Goal: Check status: Verify the current state of an ongoing process or item

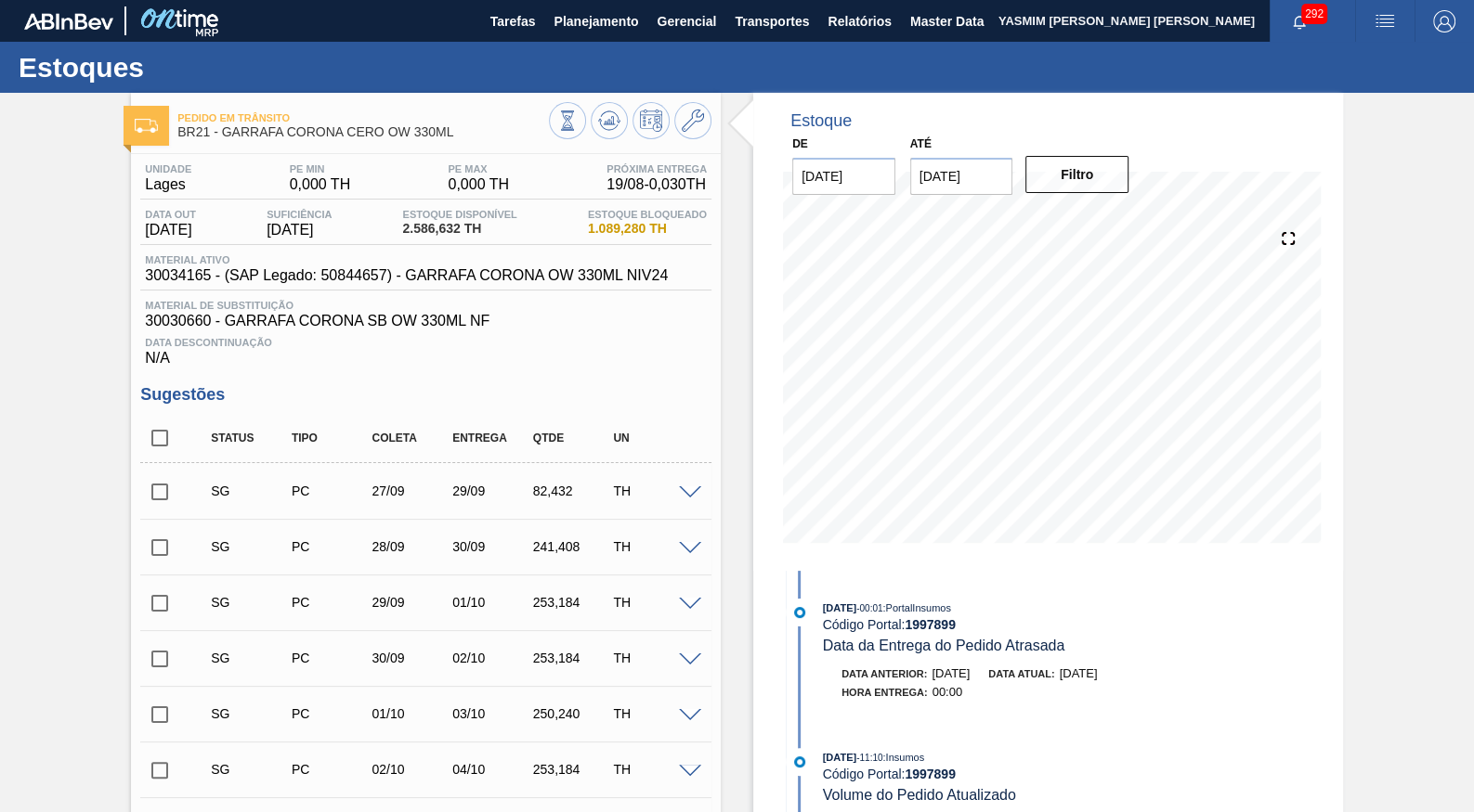
click at [969, 161] on input "[DATE]" at bounding box center [962, 176] width 103 height 37
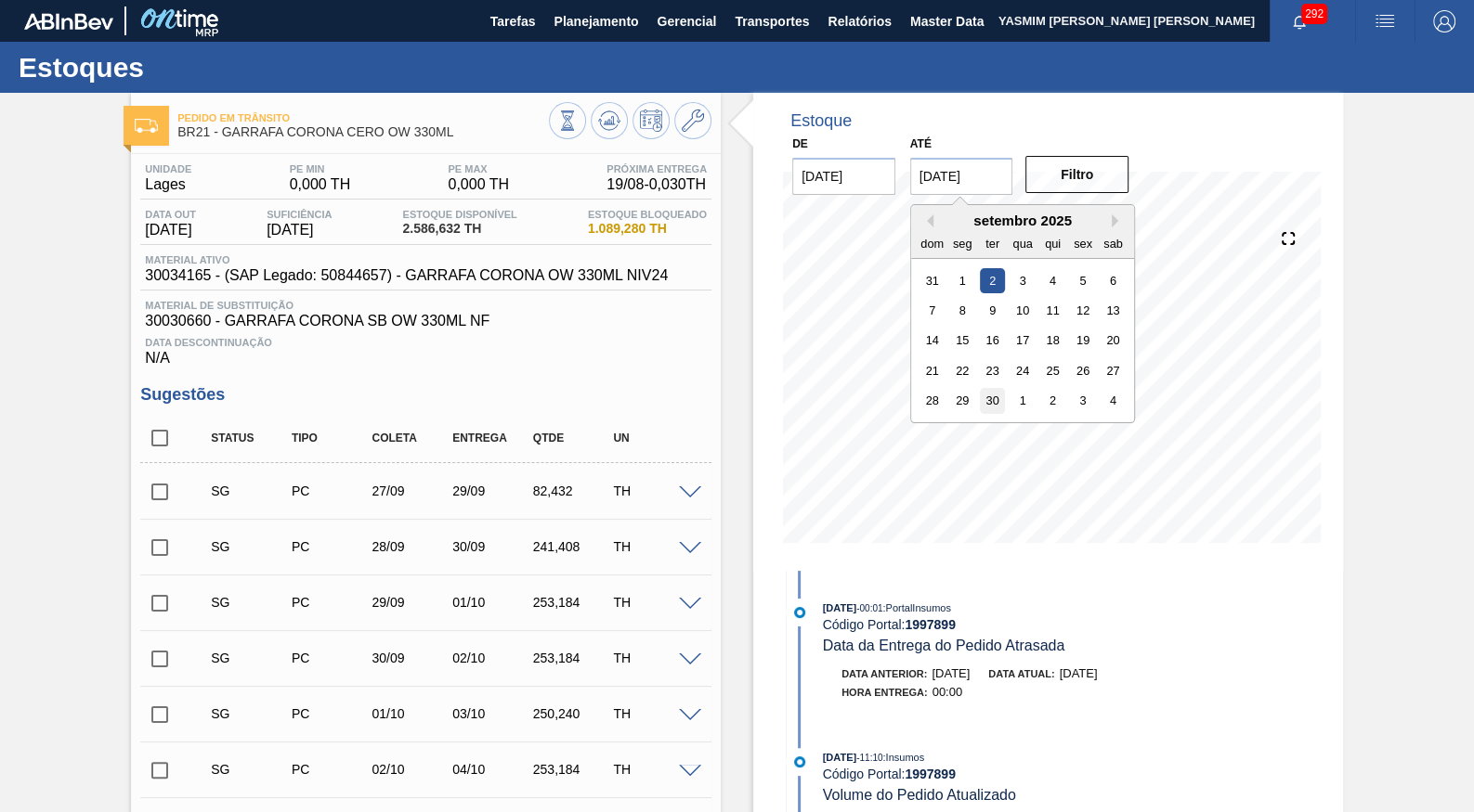
click at [979, 388] on div "30" at bounding box center [992, 401] width 25 height 25
type input "[DATE]"
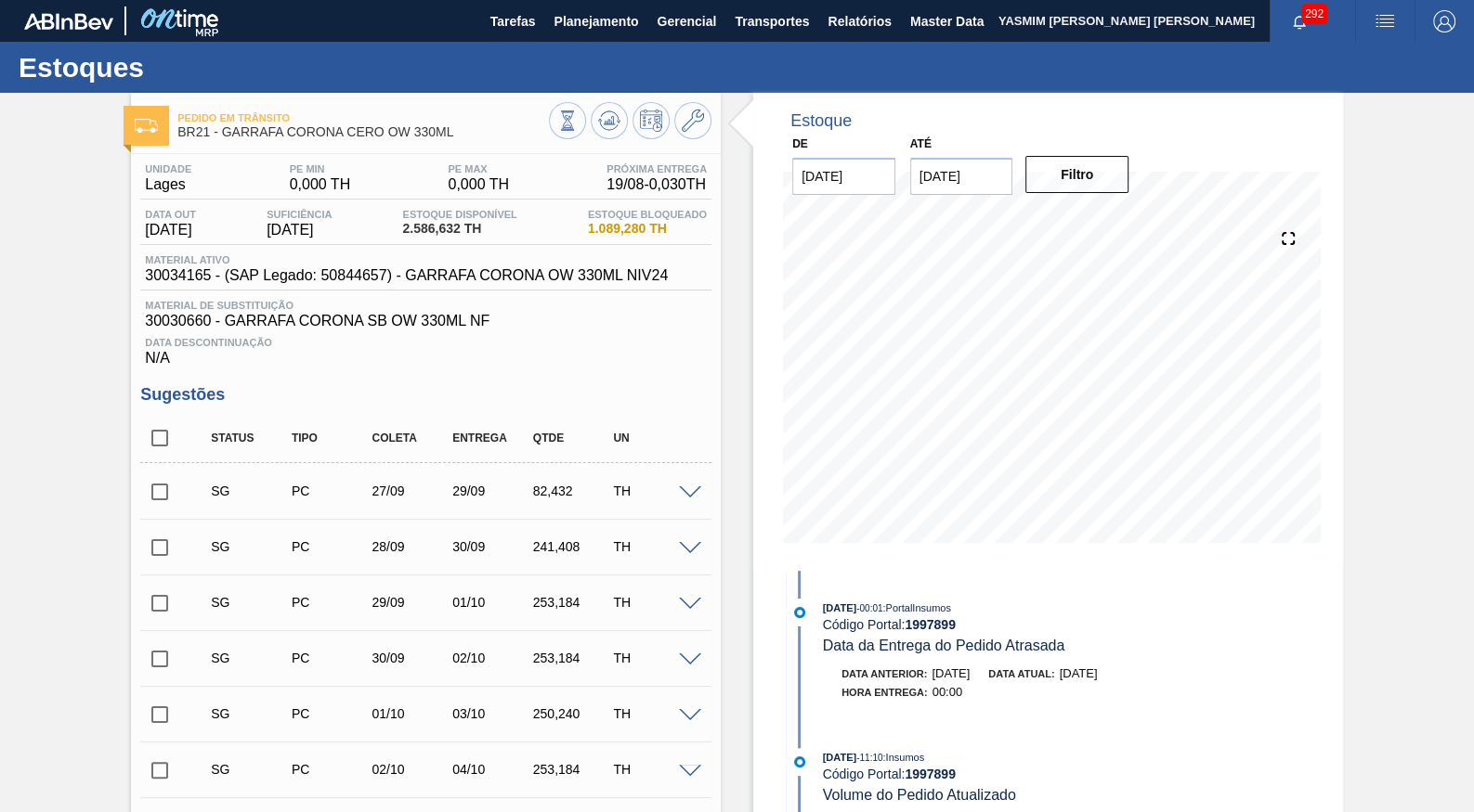
click at [1102, 148] on div "De [DATE] Até [DATE] Filtro" at bounding box center [960, 162] width 371 height 64
click at [1098, 158] on button "Filtro" at bounding box center [1077, 174] width 103 height 37
click at [559, 38] on button "Planejamento" at bounding box center [596, 21] width 103 height 42
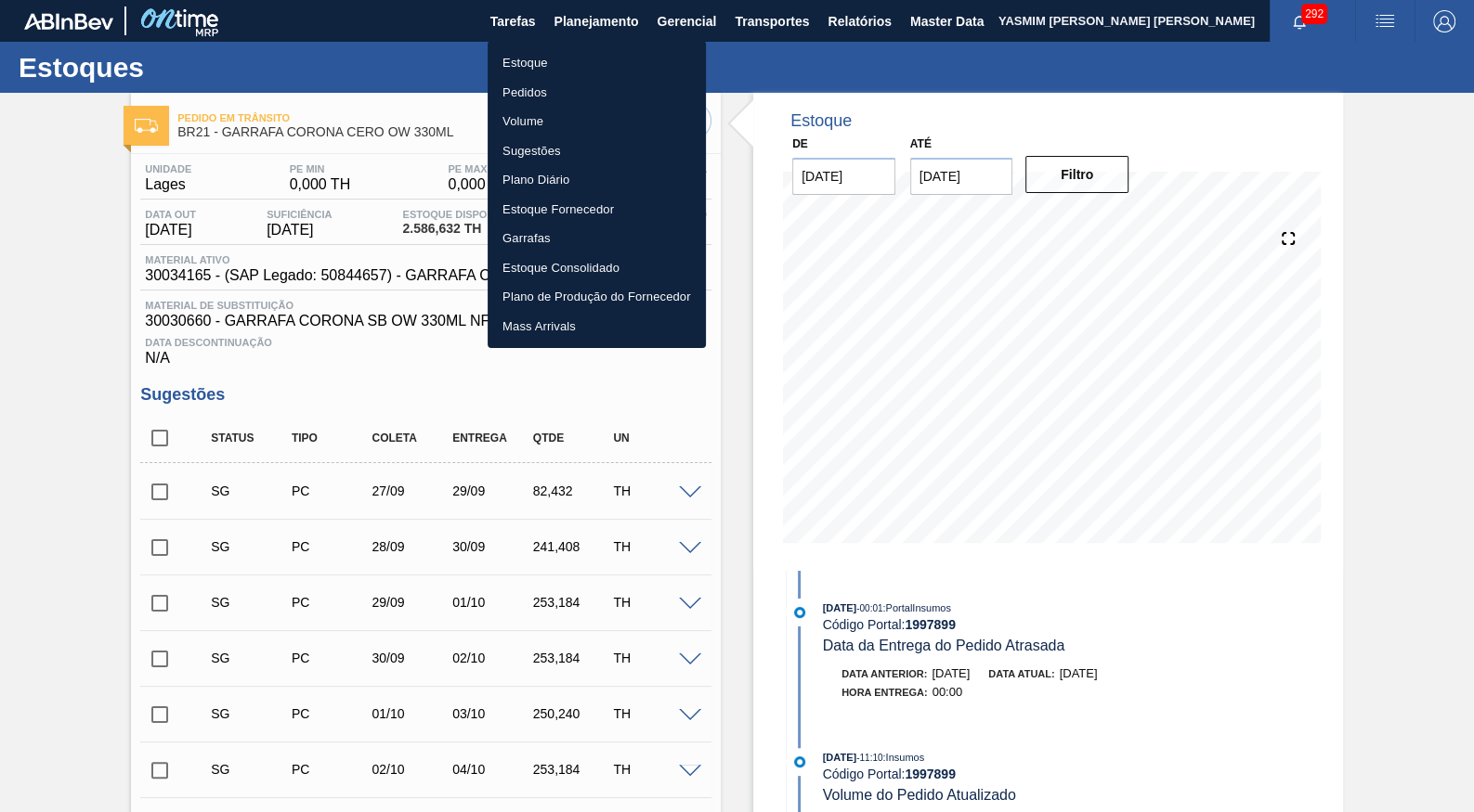
click at [559, 67] on li "Estoque" at bounding box center [597, 63] width 219 height 30
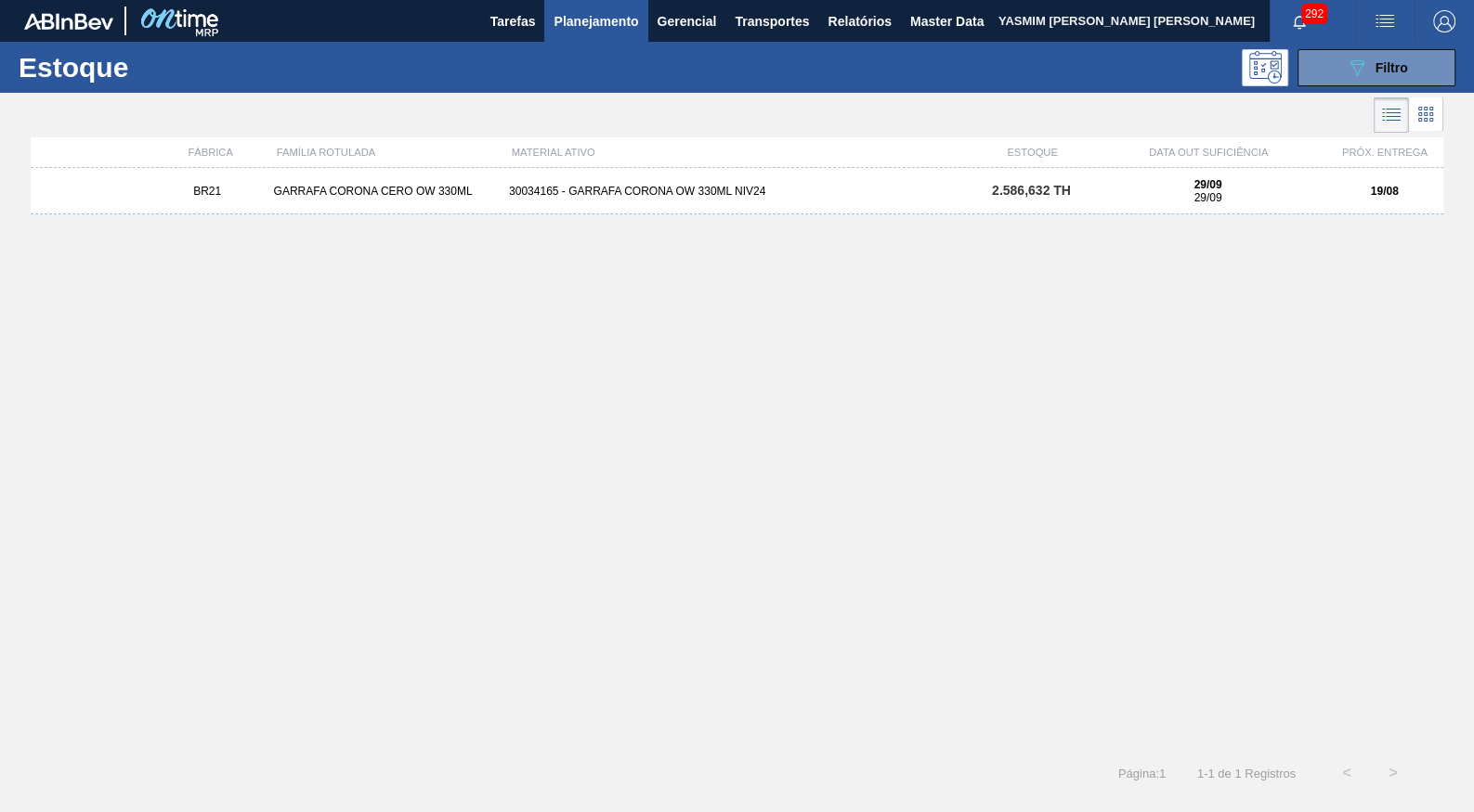
click at [603, 31] on span "Planejamento" at bounding box center [596, 21] width 85 height 22
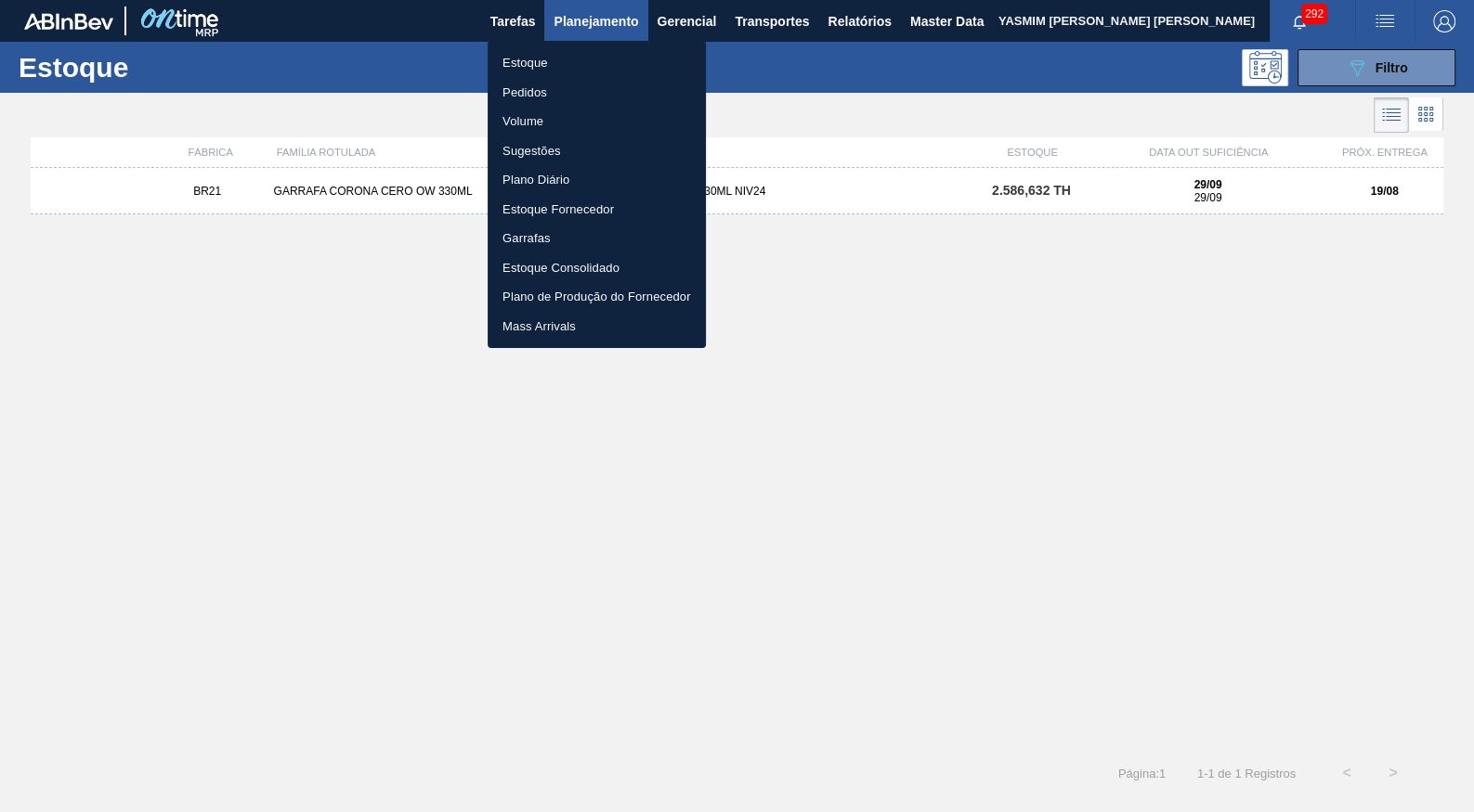
click at [519, 81] on li "Pedidos" at bounding box center [597, 93] width 219 height 30
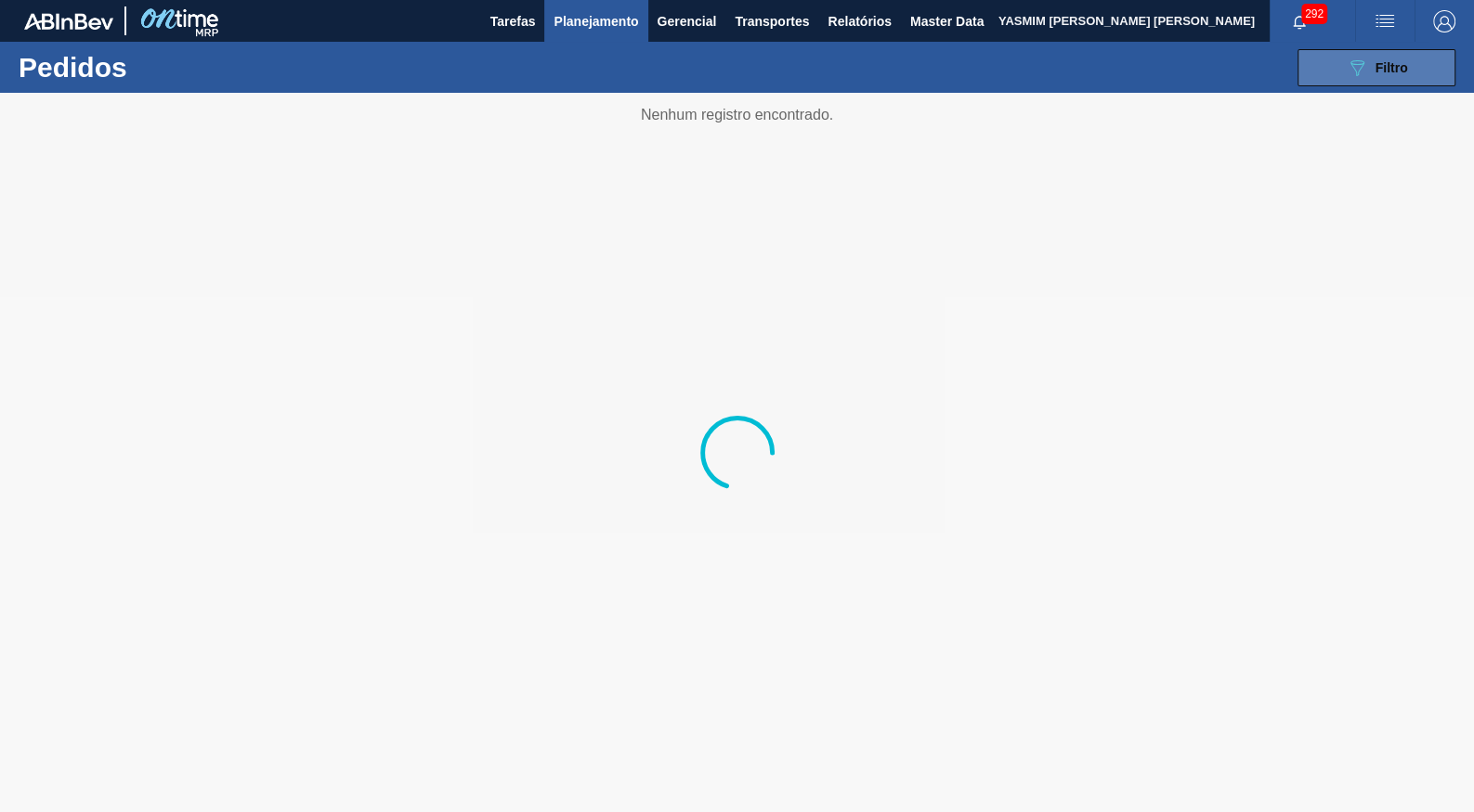
click at [1341, 81] on button "089F7B8B-B2A5-4AFE-B5C0-19BA573D28AC Filtro" at bounding box center [1376, 68] width 158 height 37
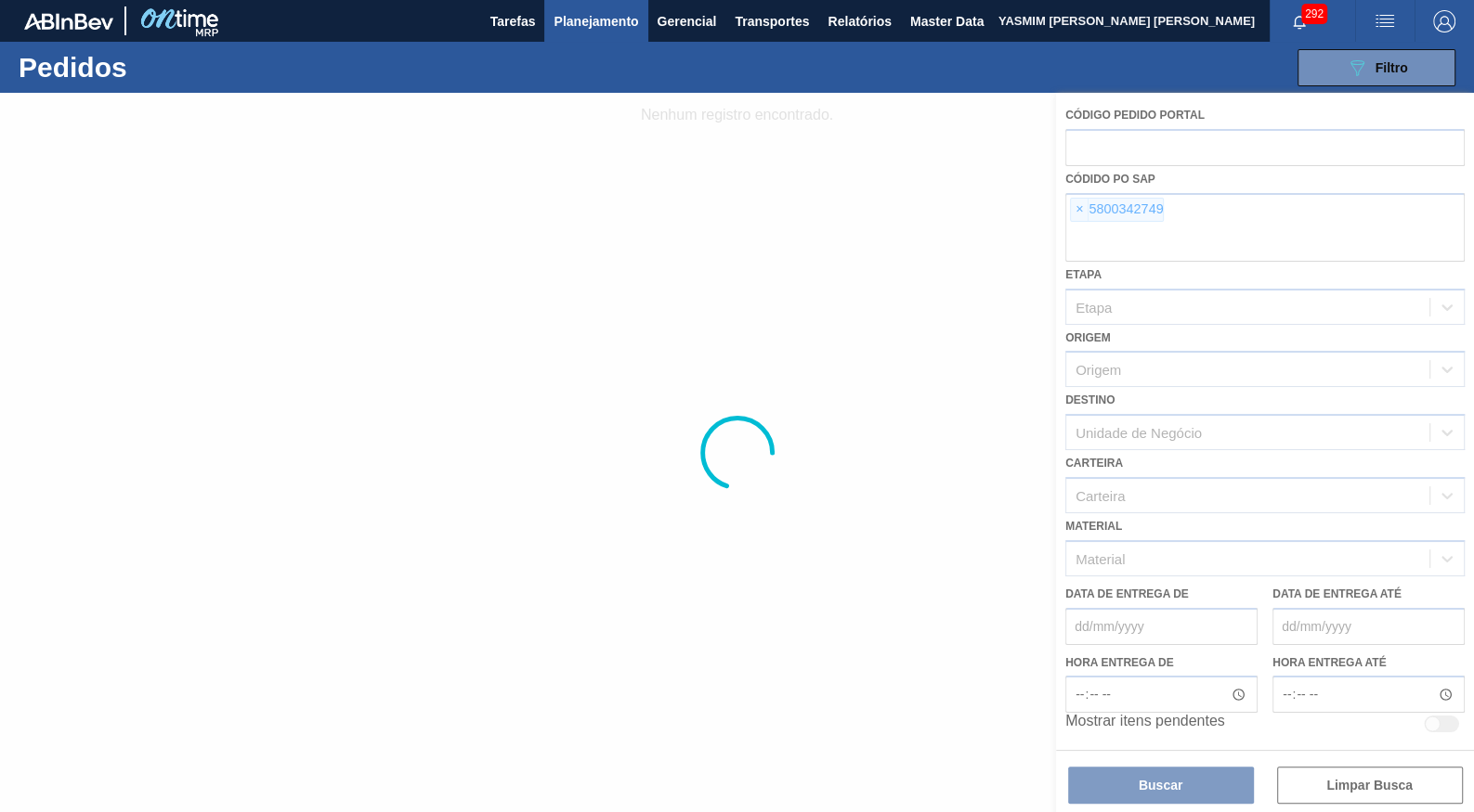
click at [1082, 198] on div at bounding box center [737, 452] width 1474 height 719
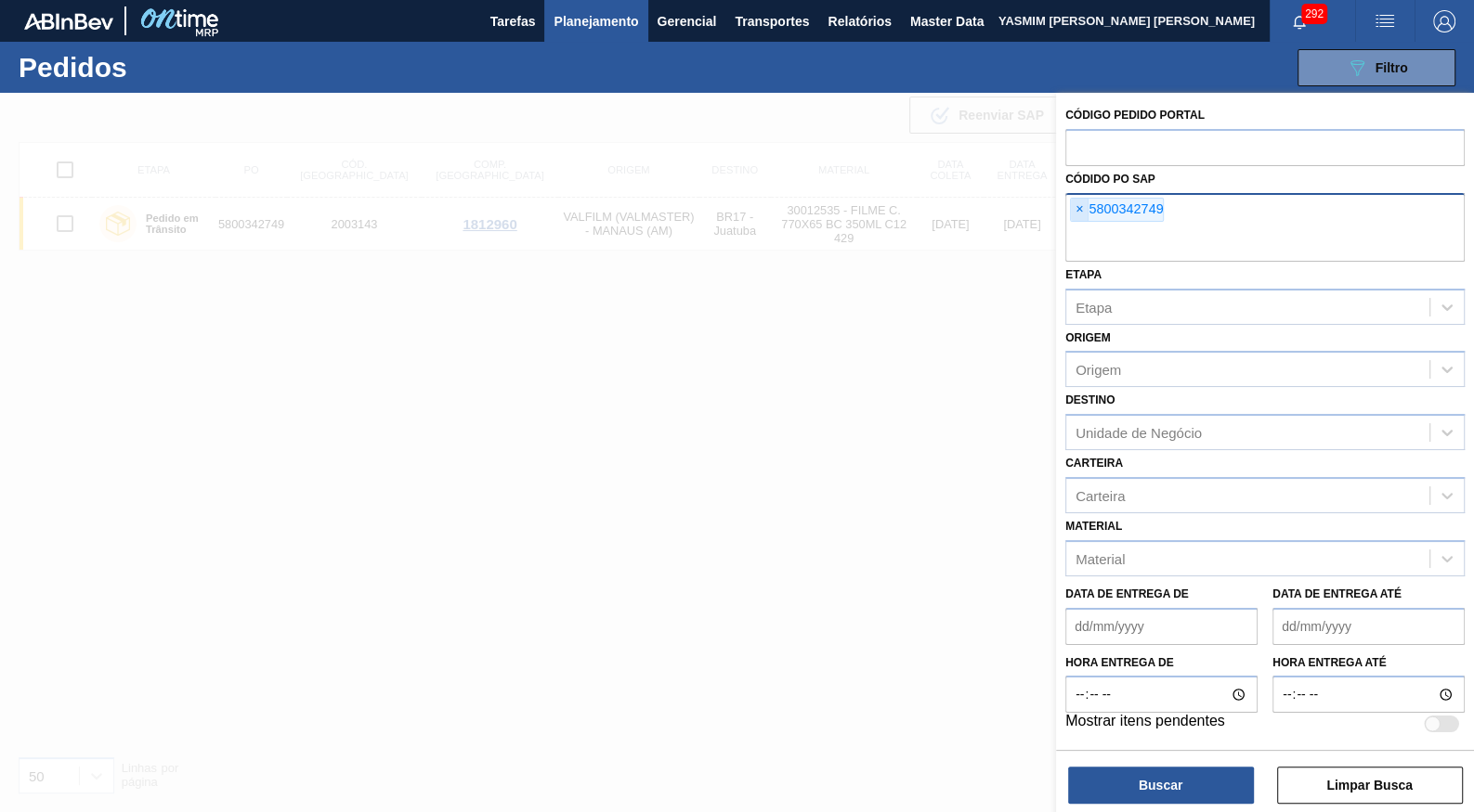
click at [1083, 199] on span "×" at bounding box center [1080, 209] width 17 height 22
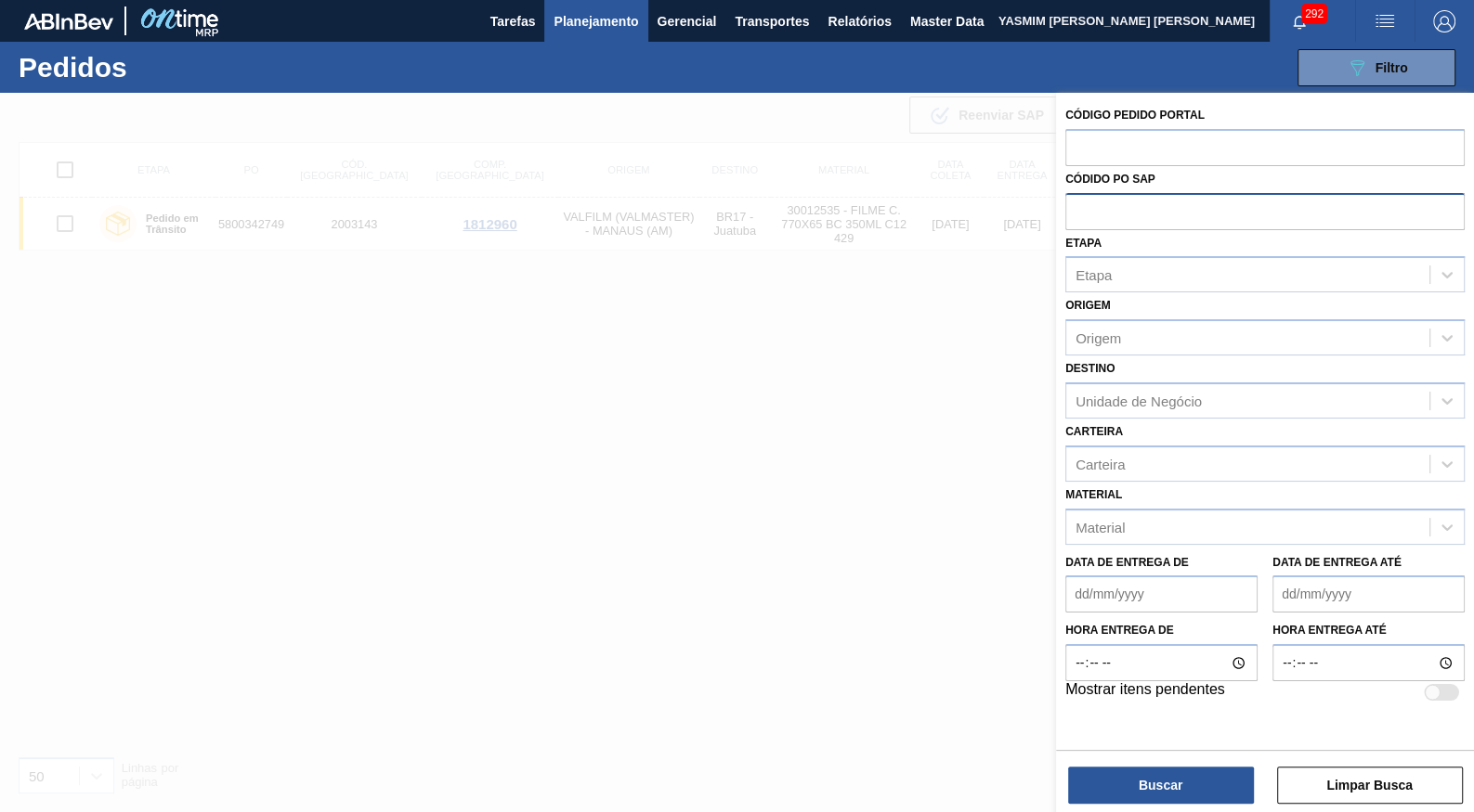
click at [1096, 168] on div "Códido PO SAP" at bounding box center [1265, 198] width 399 height 64
click at [1101, 153] on input "text" at bounding box center [1265, 146] width 399 height 35
paste input "text"
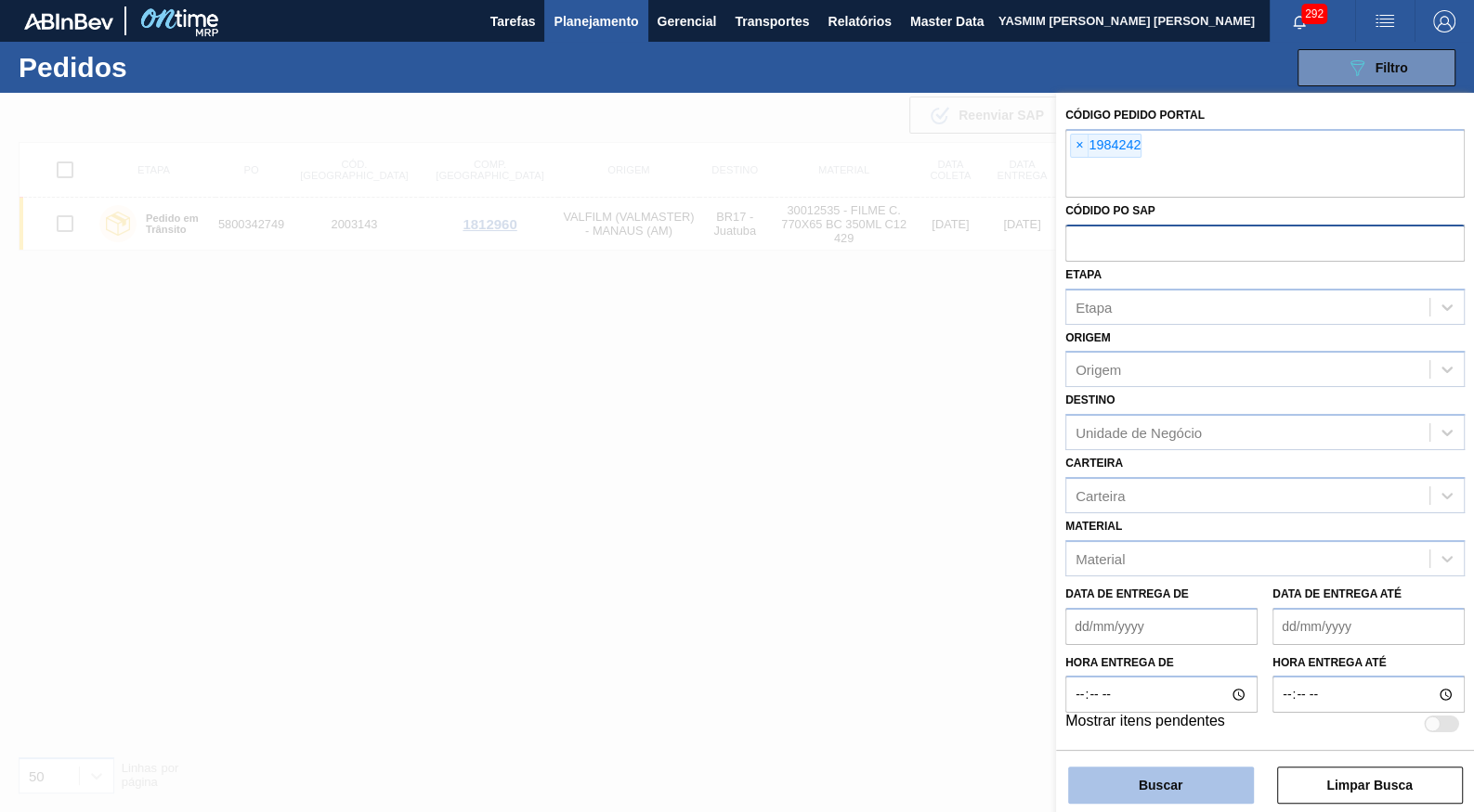
click at [1192, 780] on button "Buscar" at bounding box center [1161, 785] width 186 height 37
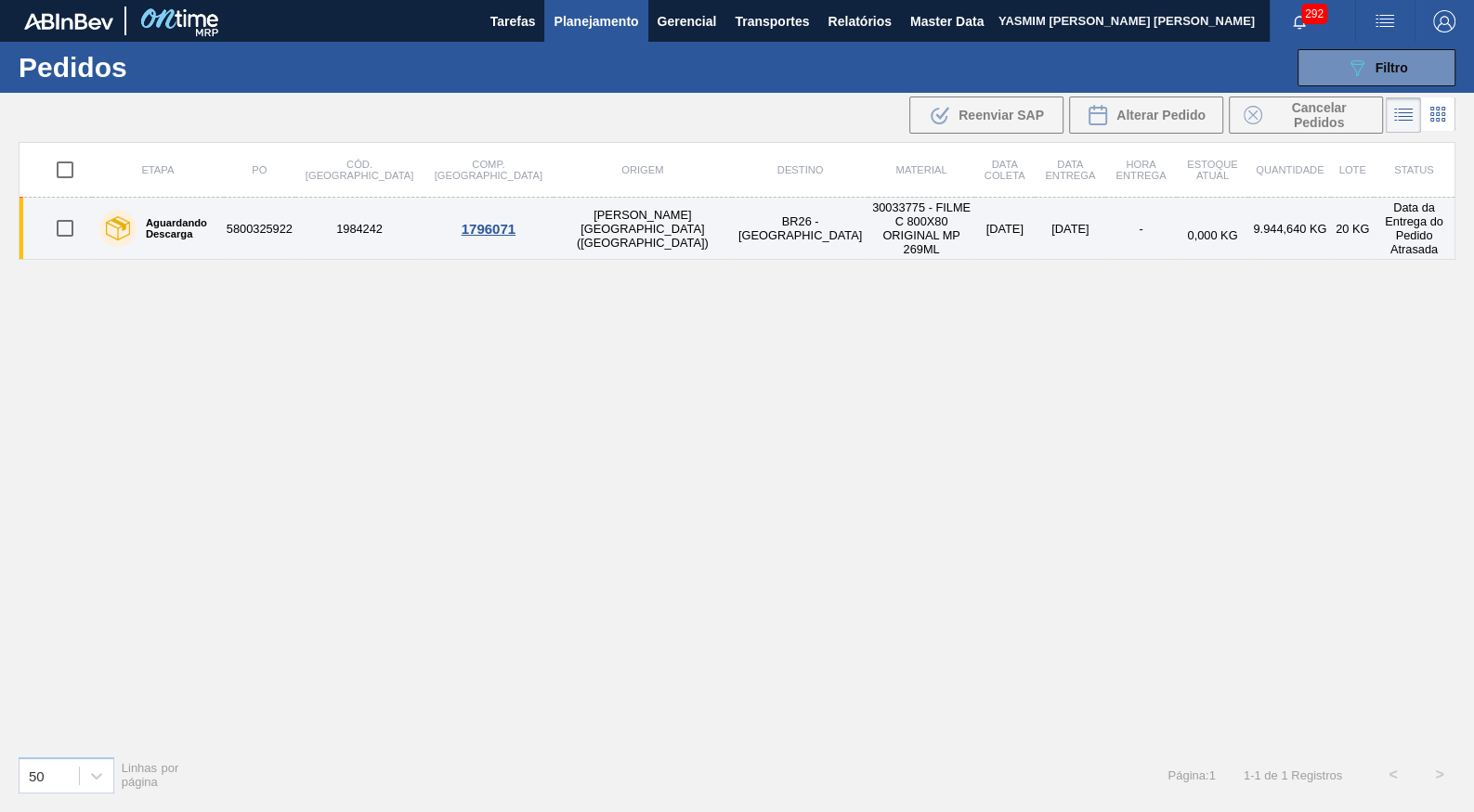
click at [208, 218] on label "Aguardando Descarga" at bounding box center [177, 228] width 80 height 22
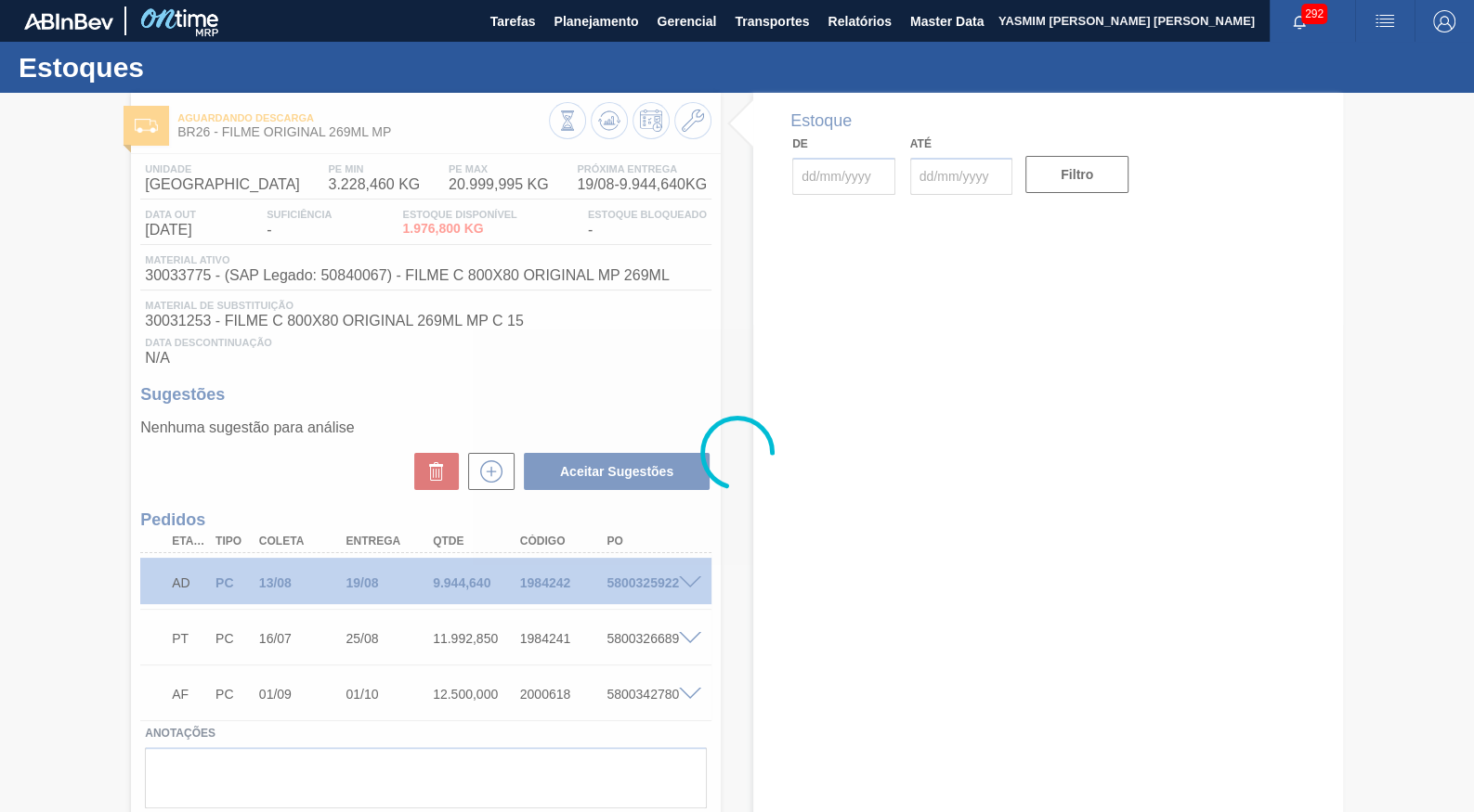
type input "[DATE]"
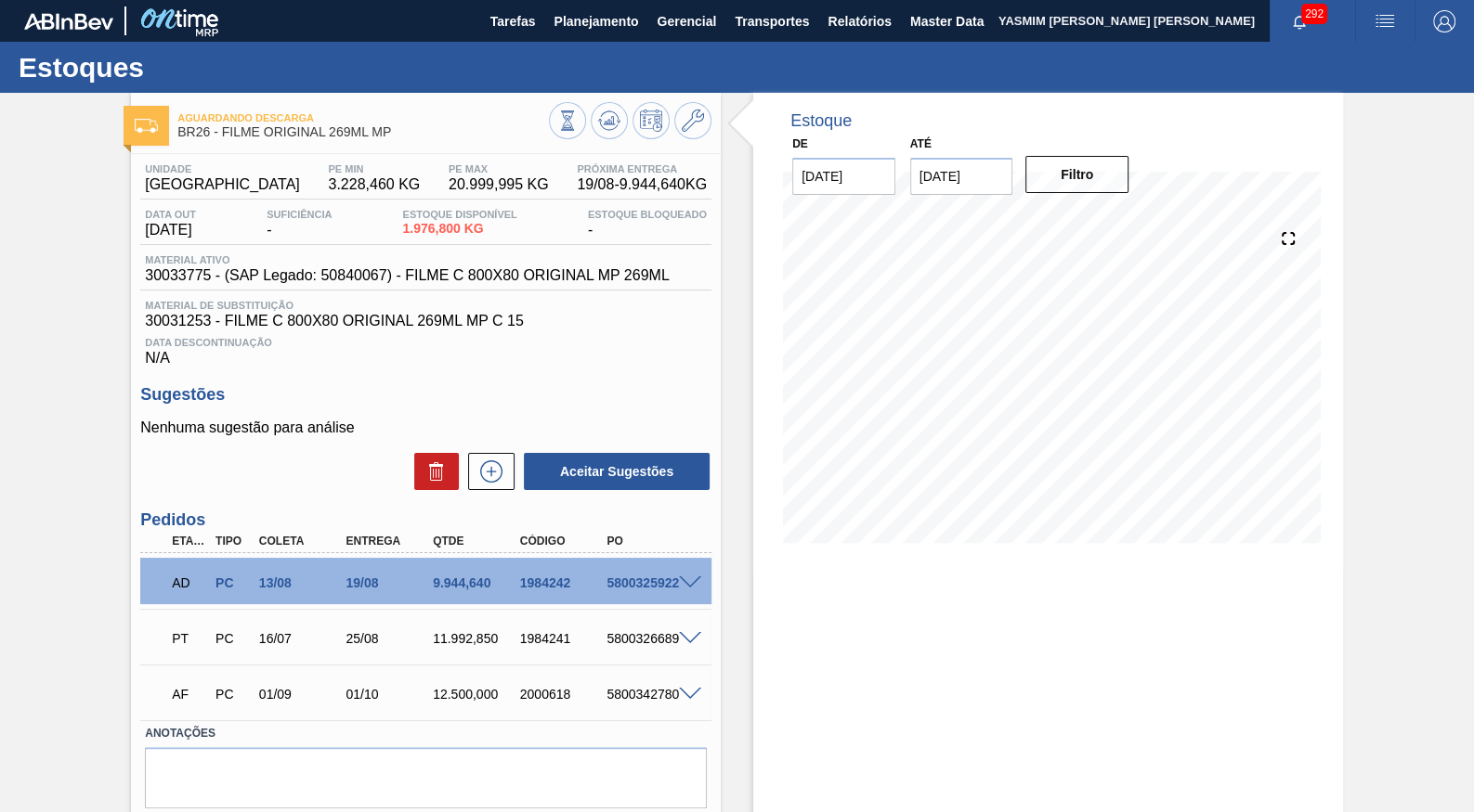
click at [265, 452] on div "Aceitar Sugestões" at bounding box center [426, 471] width 571 height 41
